Goal: Information Seeking & Learning: Learn about a topic

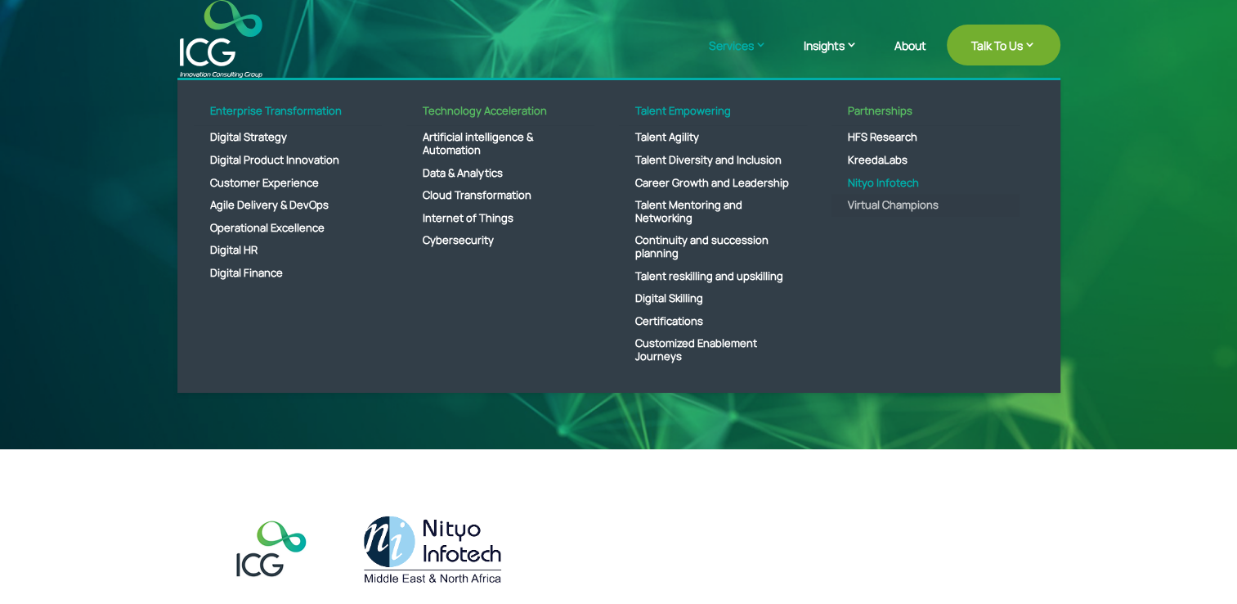
click at [877, 202] on link "Virtual Champions" at bounding box center [926, 205] width 188 height 23
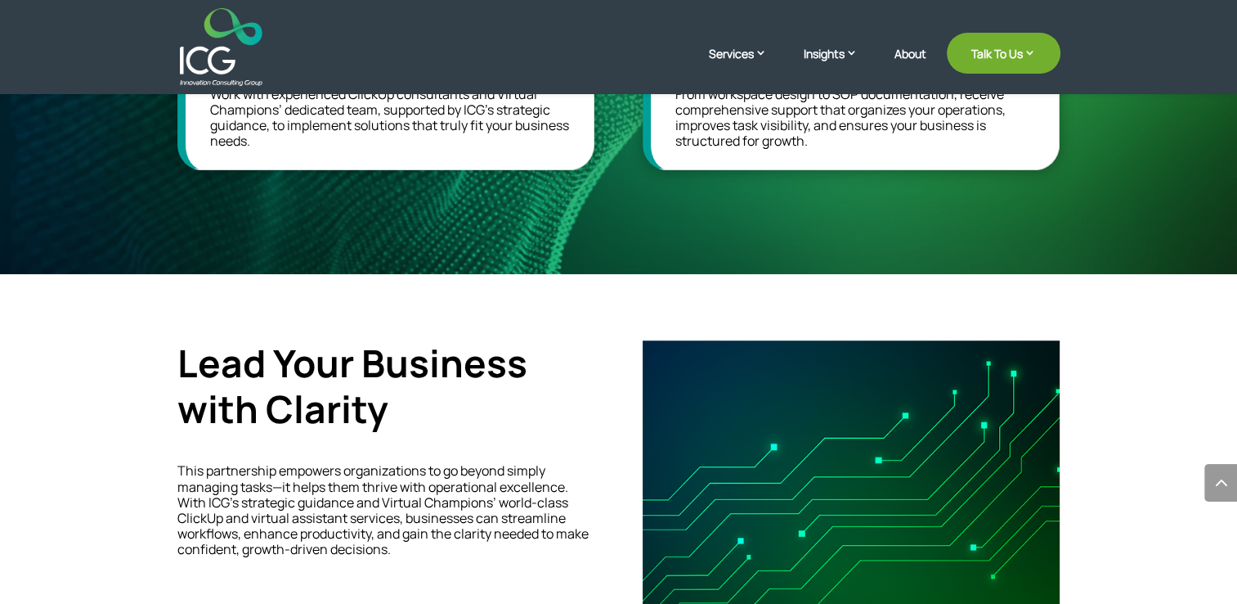
scroll to position [1472, 0]
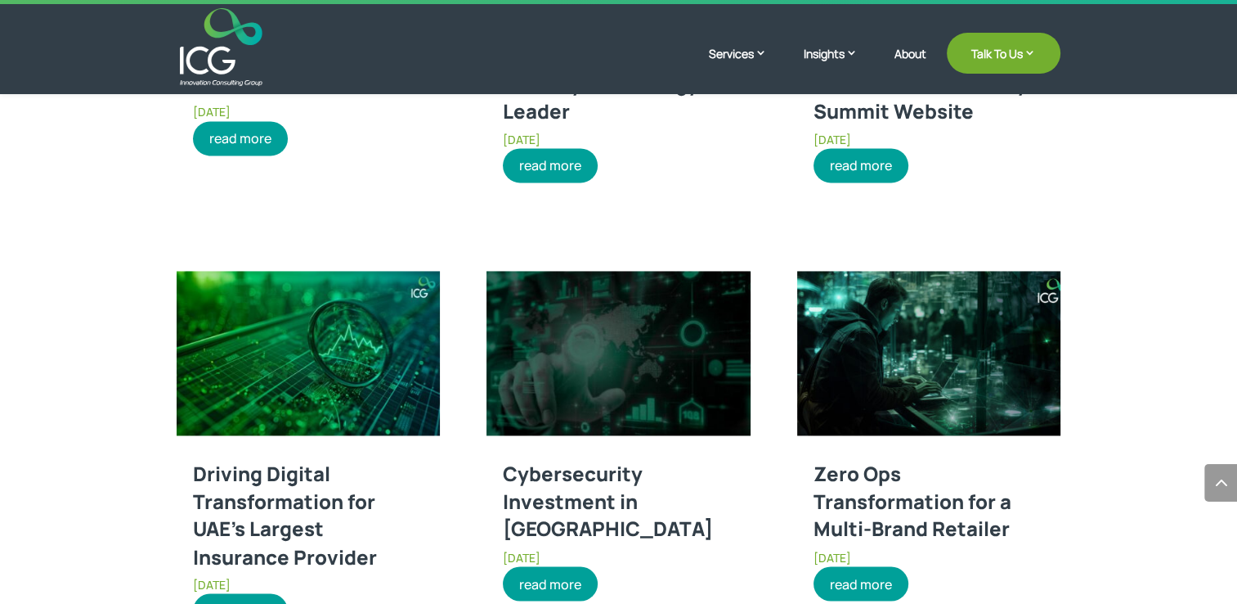
scroll to position [2535, 0]
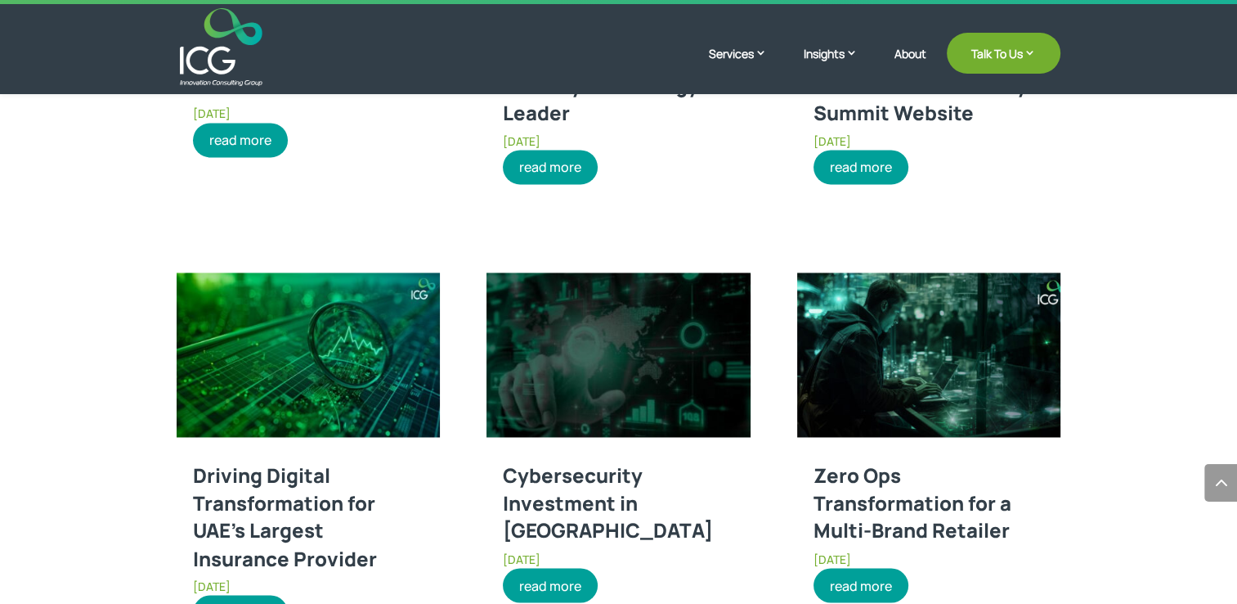
drag, startPoint x: 707, startPoint y: 348, endPoint x: 1100, endPoint y: 146, distance: 442.6
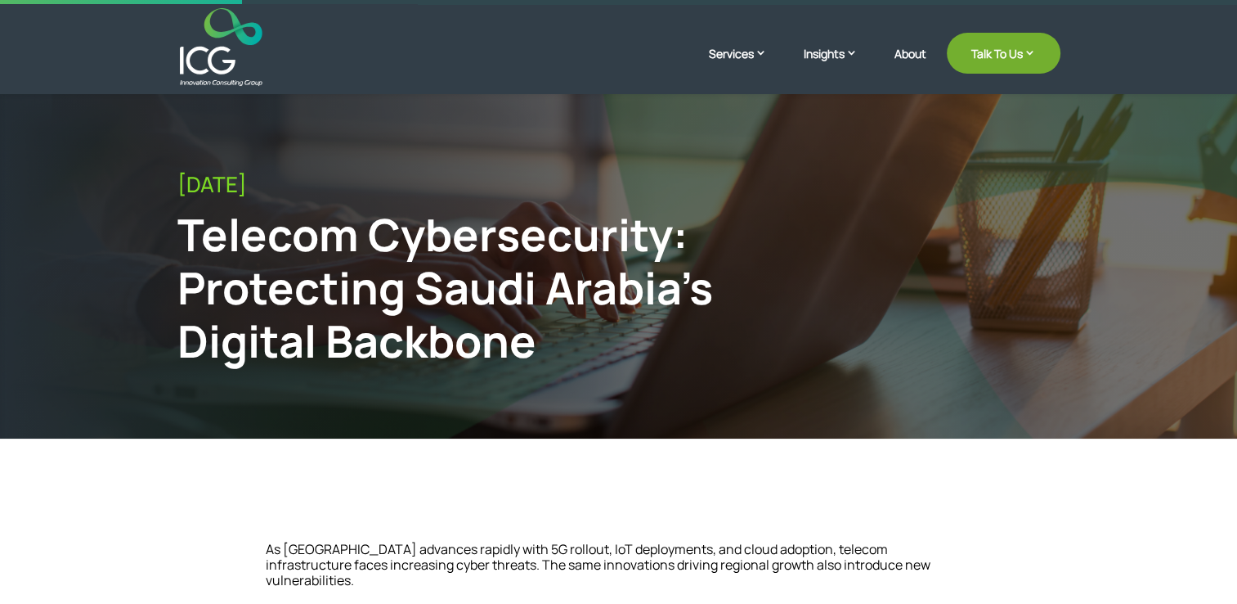
scroll to position [0, 0]
